Goal: Transaction & Acquisition: Purchase product/service

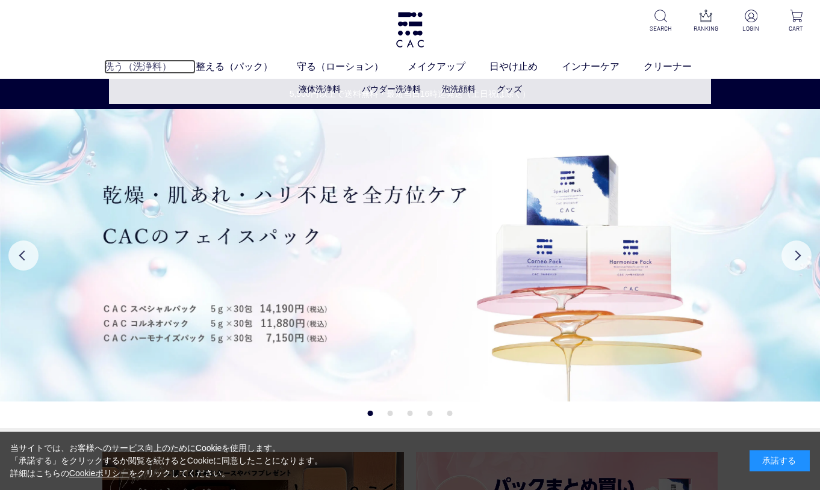
click at [163, 66] on link "洗う（洗浄料）" at bounding box center [149, 67] width 91 height 14
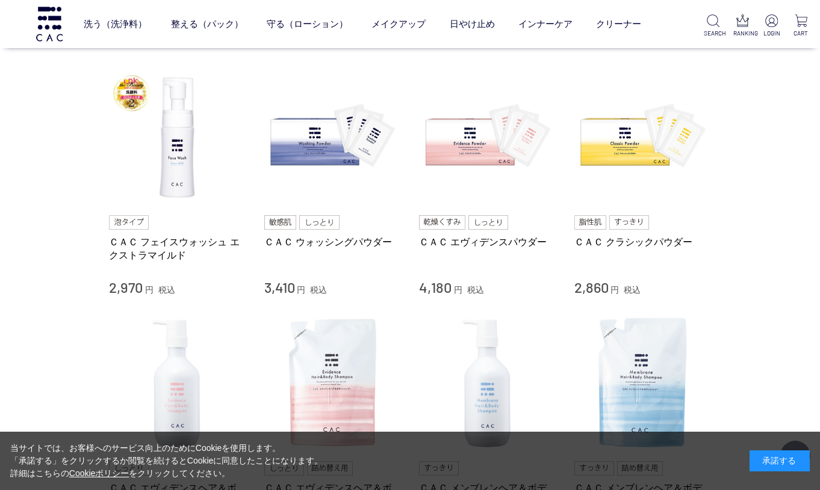
scroll to position [245, 0]
drag, startPoint x: 266, startPoint y: 289, endPoint x: 297, endPoint y: 289, distance: 30.7
click at [297, 289] on div "3,410 円 税込" at bounding box center [332, 288] width 137 height 19
copy div "3,410"
